Goal: Task Accomplishment & Management: Manage account settings

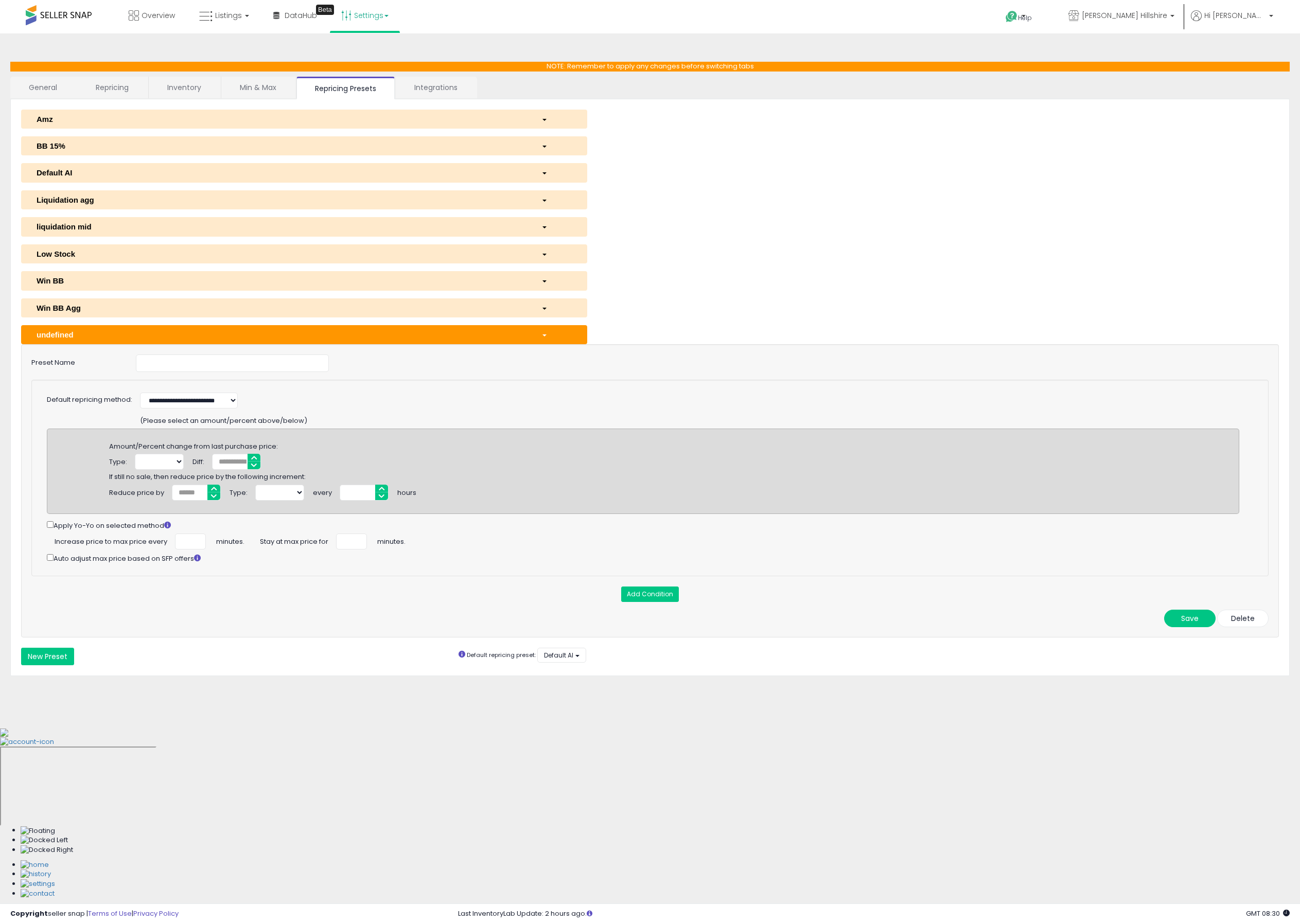
select select "**********"
select select
click at [1256, 624] on button "Delete" at bounding box center [1243, 619] width 51 height 17
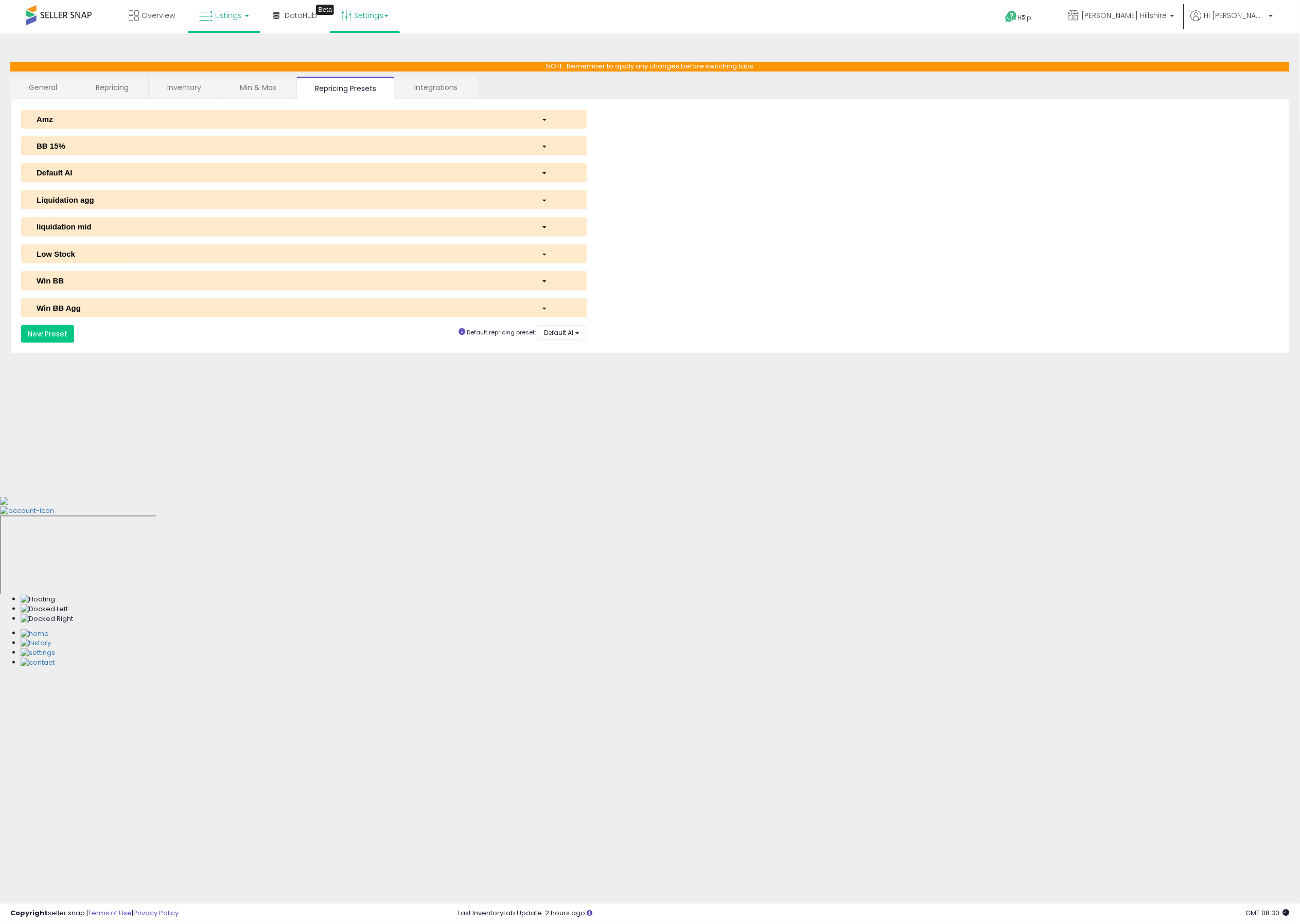
click at [232, 21] on link "Listings" at bounding box center [224, 15] width 65 height 31
click at [233, 51] on icon at bounding box center [232, 51] width 45 height 13
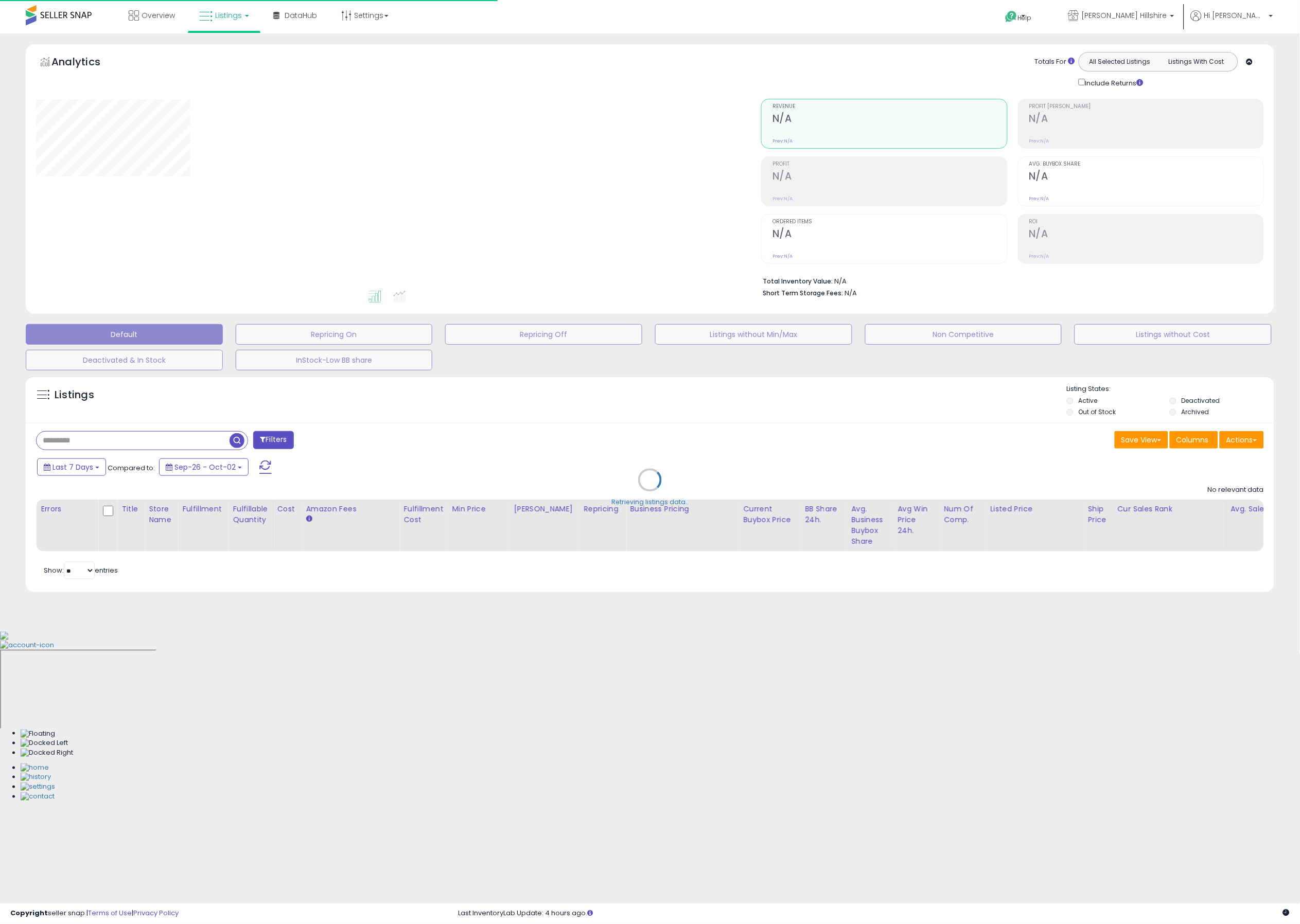
click at [159, 447] on div "Retrieving listings data.." at bounding box center [649, 487] width 1264 height 235
click at [186, 431] on div "Retrieving listings data.." at bounding box center [649, 487] width 1264 height 235
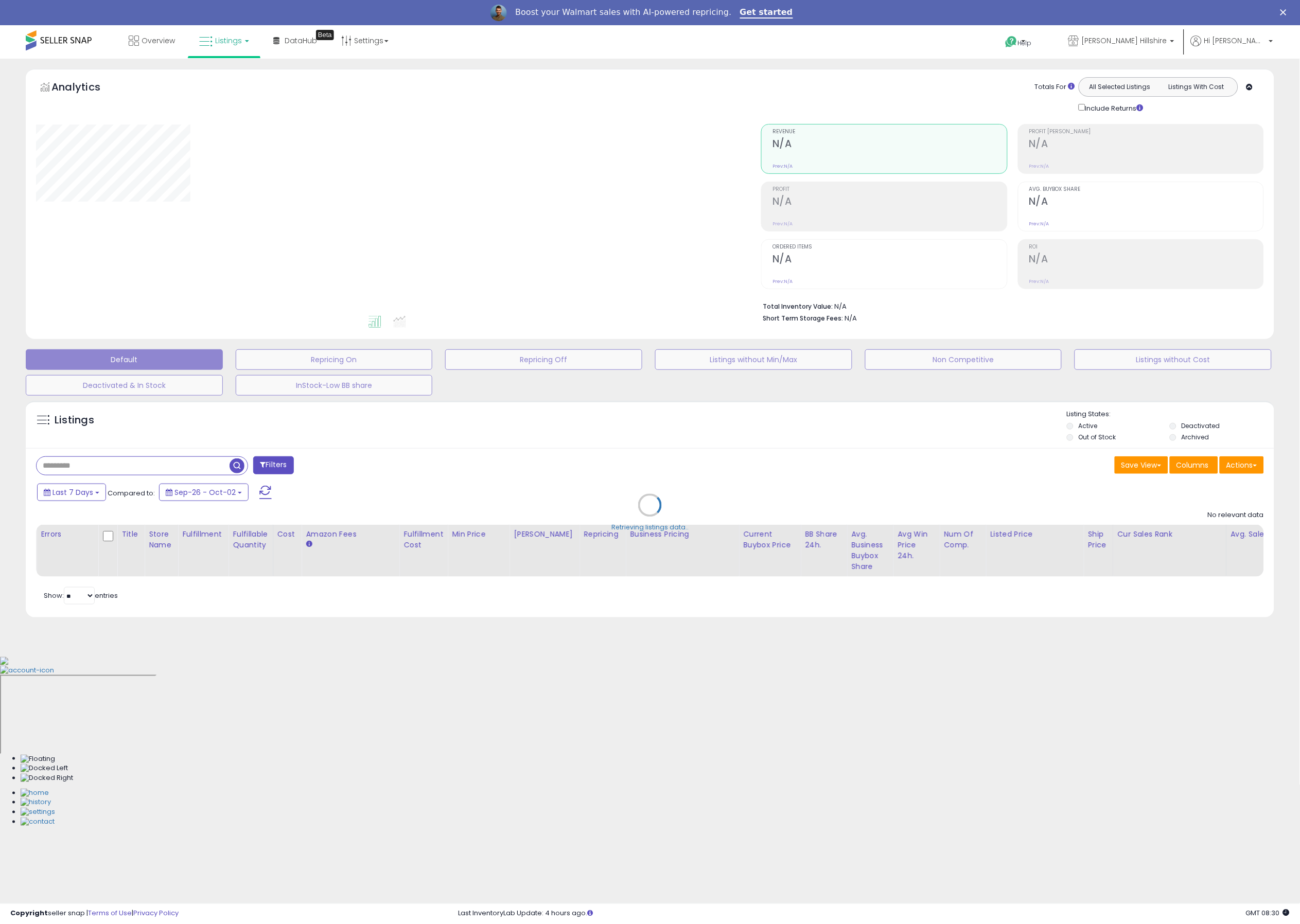
click at [185, 470] on div "Retrieving listings data.." at bounding box center [649, 513] width 1264 height 235
drag, startPoint x: 195, startPoint y: 461, endPoint x: 186, endPoint y: 466, distance: 10.3
click at [195, 462] on div "Retrieving listings data.." at bounding box center [649, 513] width 1264 height 235
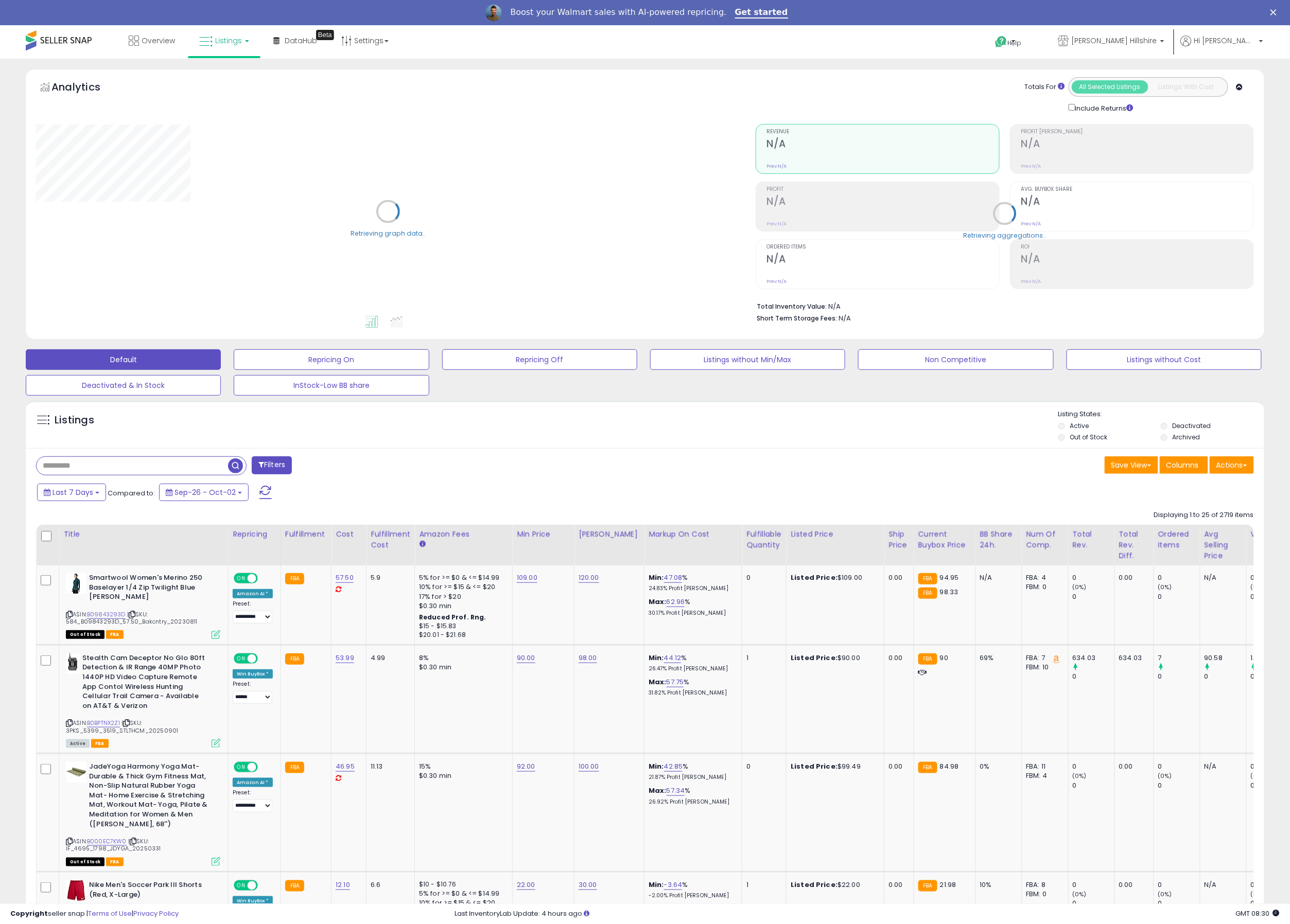
drag, startPoint x: 168, startPoint y: 466, endPoint x: 174, endPoint y: 464, distance: 6.3
click at [168, 466] on input "text" at bounding box center [132, 466] width 192 height 18
paste input "**********"
type input "**********"
click at [356, 464] on span "button" at bounding box center [355, 466] width 15 height 15
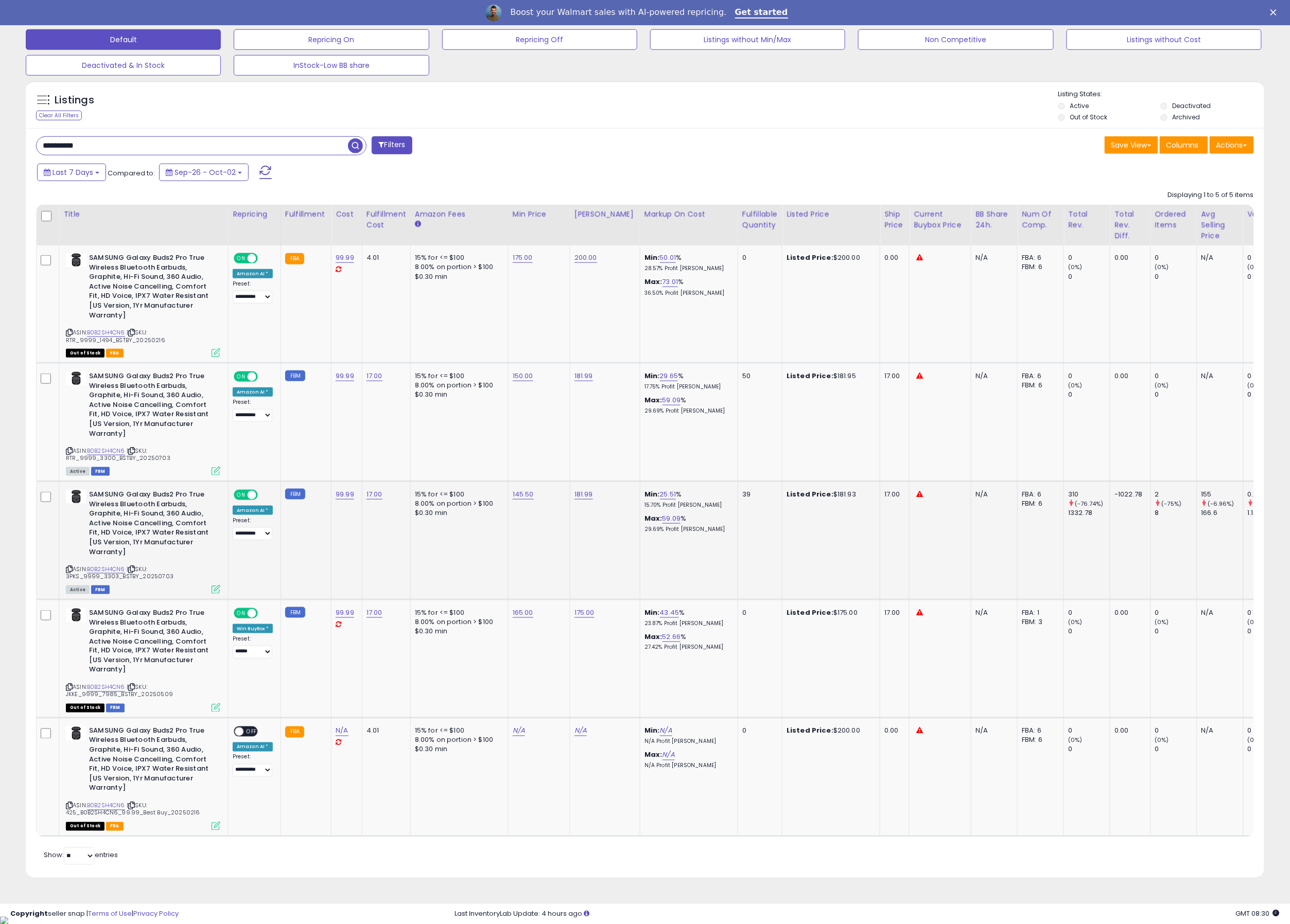
scroll to position [321, 0]
click at [264, 413] on select "**********" at bounding box center [252, 415] width 39 height 13
click at [318, 429] on td "FBM" at bounding box center [306, 421] width 50 height 118
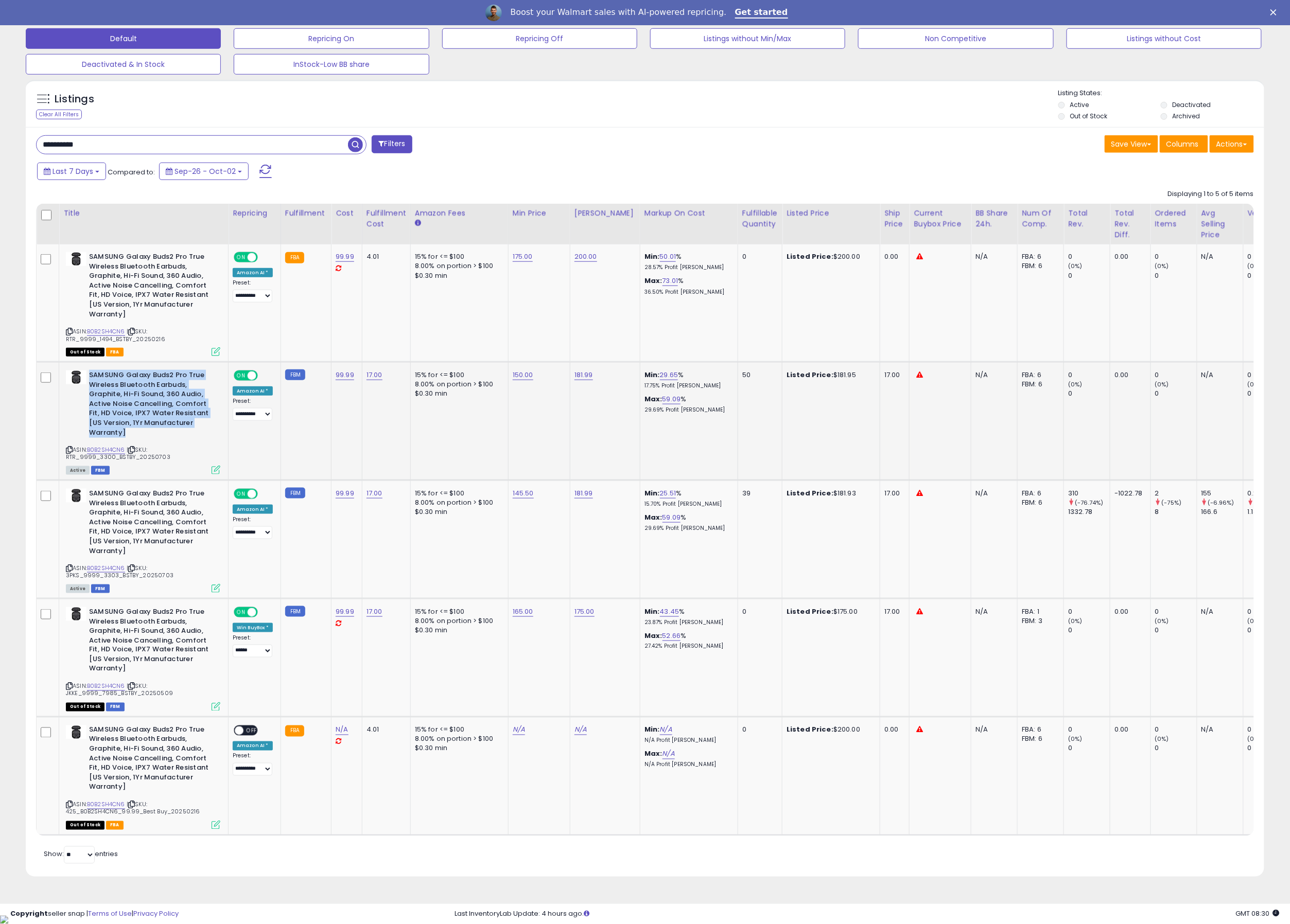
drag, startPoint x: 152, startPoint y: 431, endPoint x: 91, endPoint y: 378, distance: 80.8
click at [91, 378] on b "SAMSUNG Galaxy Buds2 Pro True Wireless Bluetooth Earbuds, Graphite, Hi-Fi Sound…" at bounding box center [152, 405] width 125 height 70
drag, startPoint x: 91, startPoint y: 378, endPoint x: 137, endPoint y: 411, distance: 56.6
click at [137, 411] on b "SAMSUNG Galaxy Buds2 Pro True Wireless Bluetooth Earbuds, Graphite, Hi-Fi Sound…" at bounding box center [152, 405] width 125 height 70
click at [159, 443] on div "ASIN: B0B2SH4CN6 | SKU: RTR_9999_3300_BSTBY_20250703 Active FBM" at bounding box center [143, 422] width 154 height 103
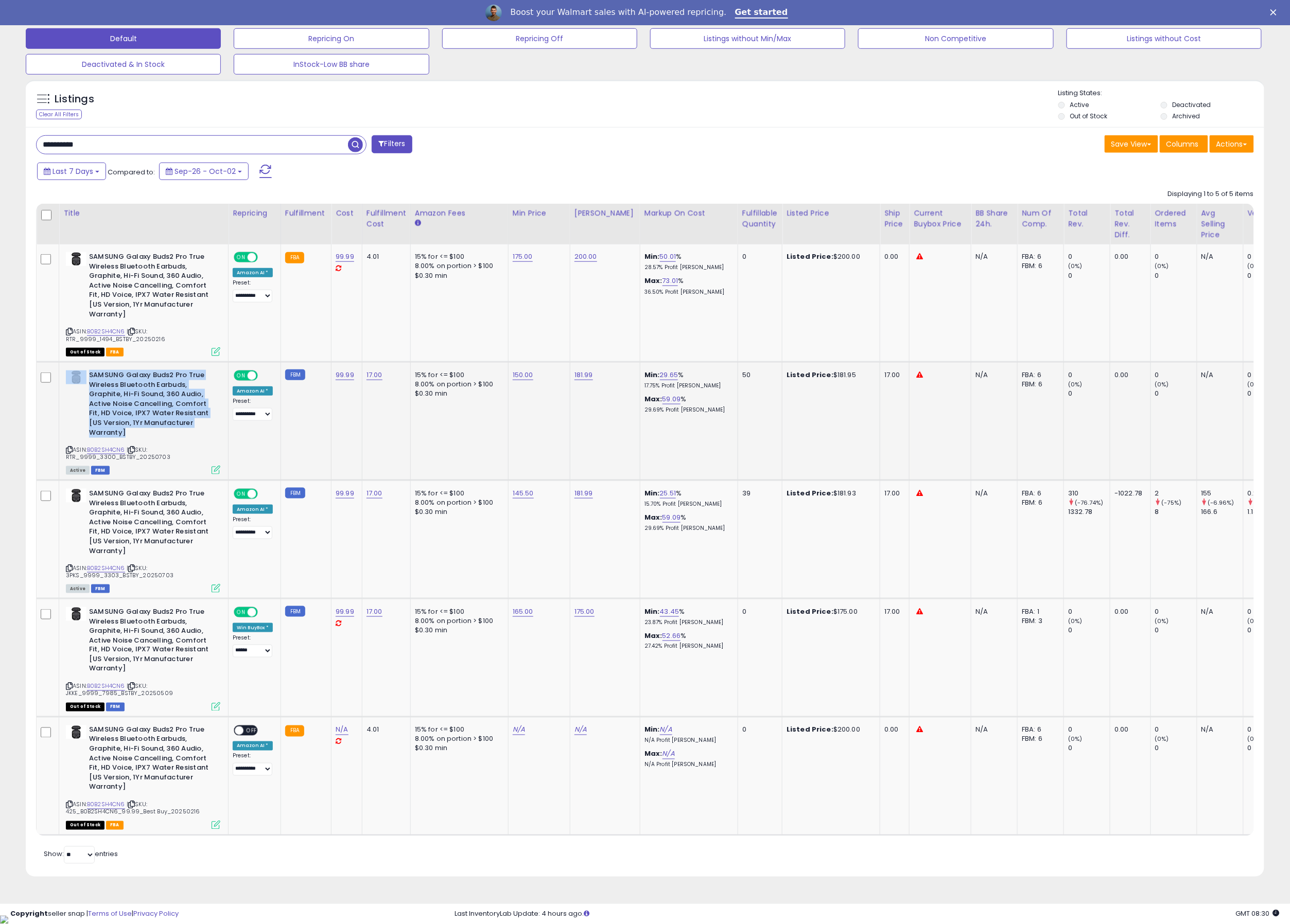
drag, startPoint x: 158, startPoint y: 436, endPoint x: 87, endPoint y: 376, distance: 93.0
click at [87, 376] on div "SAMSUNG Galaxy Buds2 Pro True Wireless Bluetooth Earbuds, Graphite, Hi-Fi Sound…" at bounding box center [143, 405] width 154 height 70
drag, startPoint x: 87, startPoint y: 376, endPoint x: 116, endPoint y: 404, distance: 40.3
click at [116, 404] on b "SAMSUNG Galaxy Buds2 Pro True Wireless Bluetooth Earbuds, Graphite, Hi-Fi Sound…" at bounding box center [152, 405] width 125 height 70
click at [138, 429] on b "SAMSUNG Galaxy Buds2 Pro True Wireless Bluetooth Earbuds, Graphite, Hi-Fi Sound…" at bounding box center [152, 405] width 125 height 70
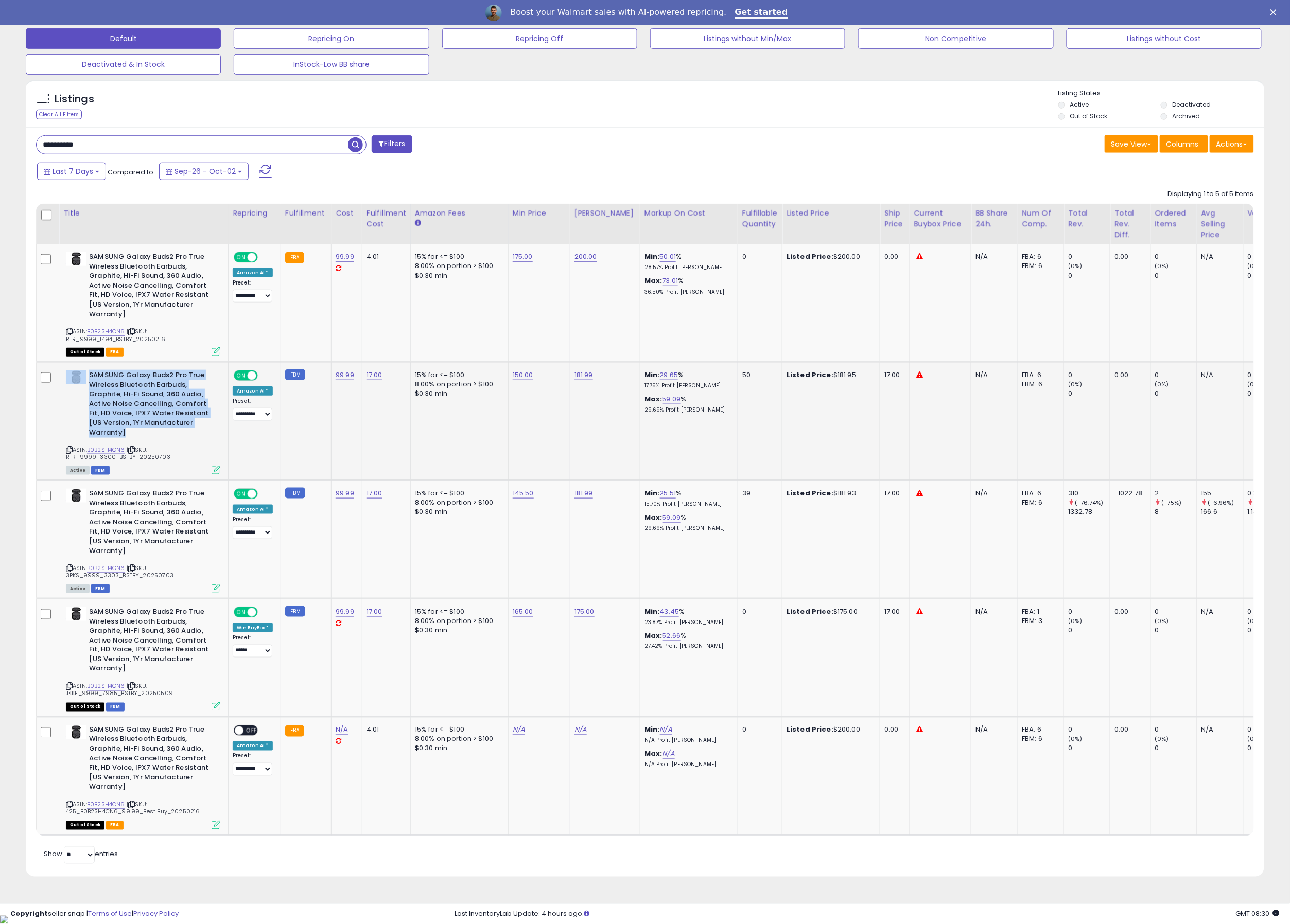
click at [143, 436] on b "SAMSUNG Galaxy Buds2 Pro True Wireless Bluetooth Earbuds, Graphite, Hi-Fi Sound…" at bounding box center [152, 405] width 125 height 70
click at [489, 440] on td "15% for <= $100 8.00% on portion > $100 $0.30 min" at bounding box center [459, 421] width 98 height 118
